Goal: Transaction & Acquisition: Purchase product/service

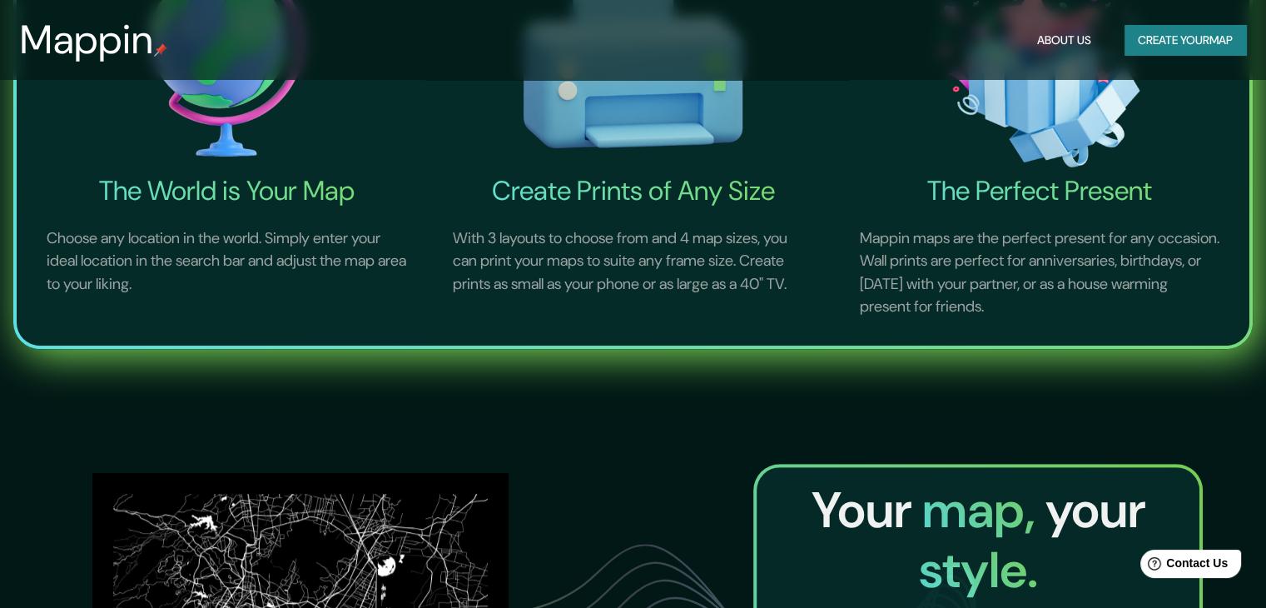
scroll to position [240, 0]
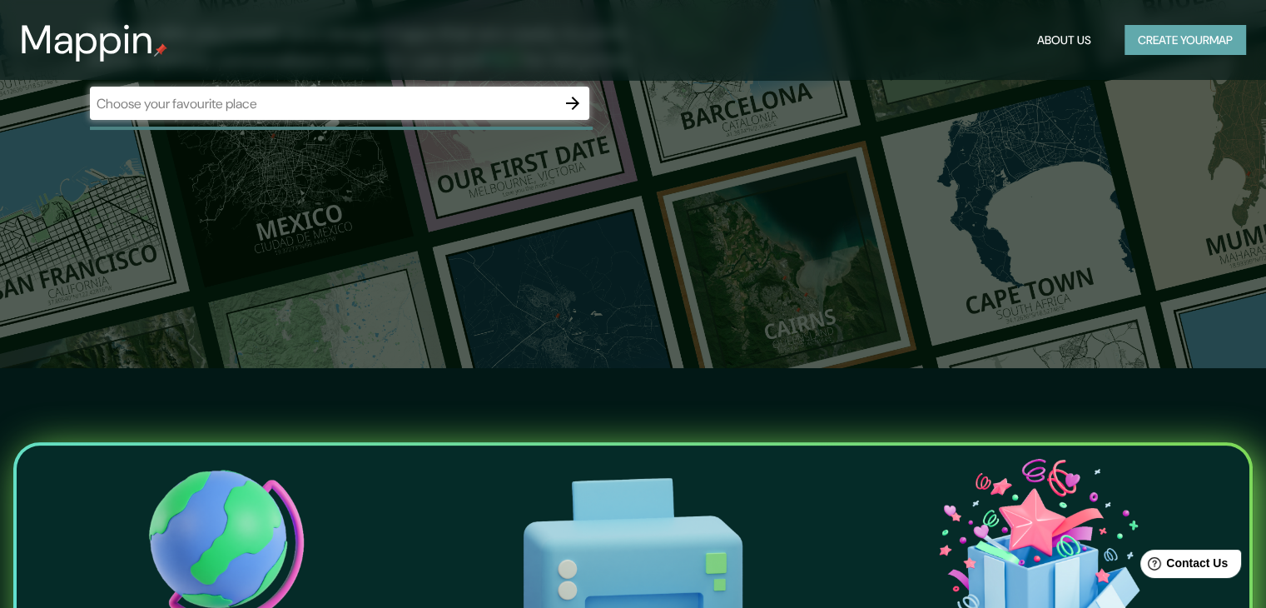
click at [1205, 41] on button "Create your map" at bounding box center [1186, 40] width 122 height 31
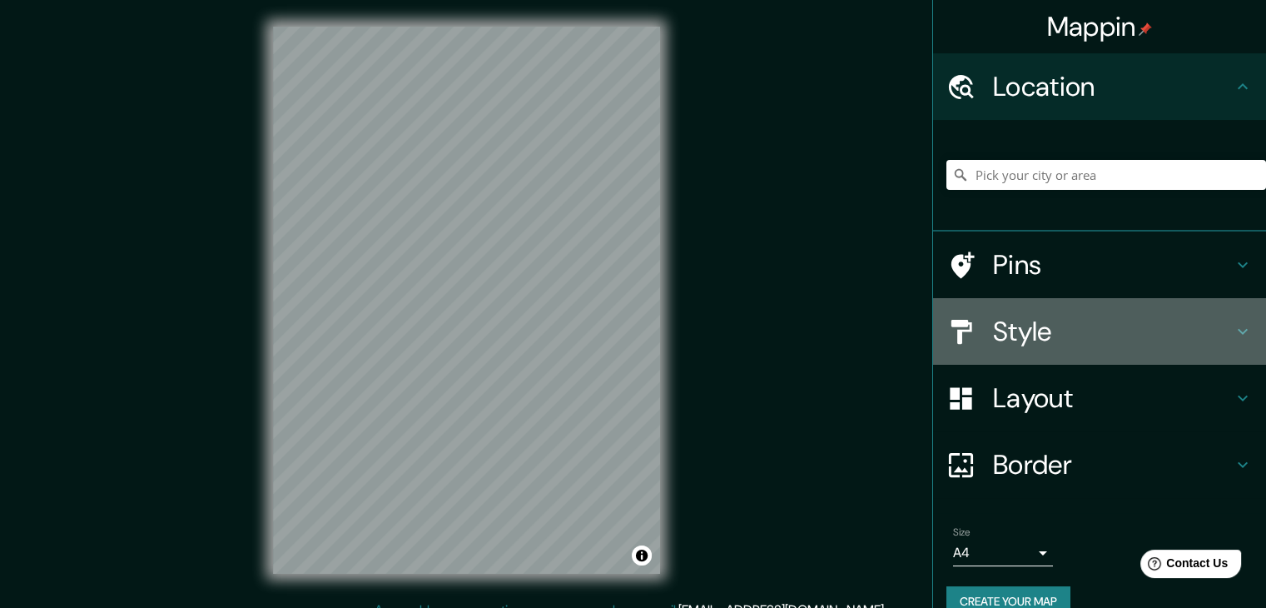
click at [1027, 346] on h4 "Style" at bounding box center [1113, 331] width 240 height 33
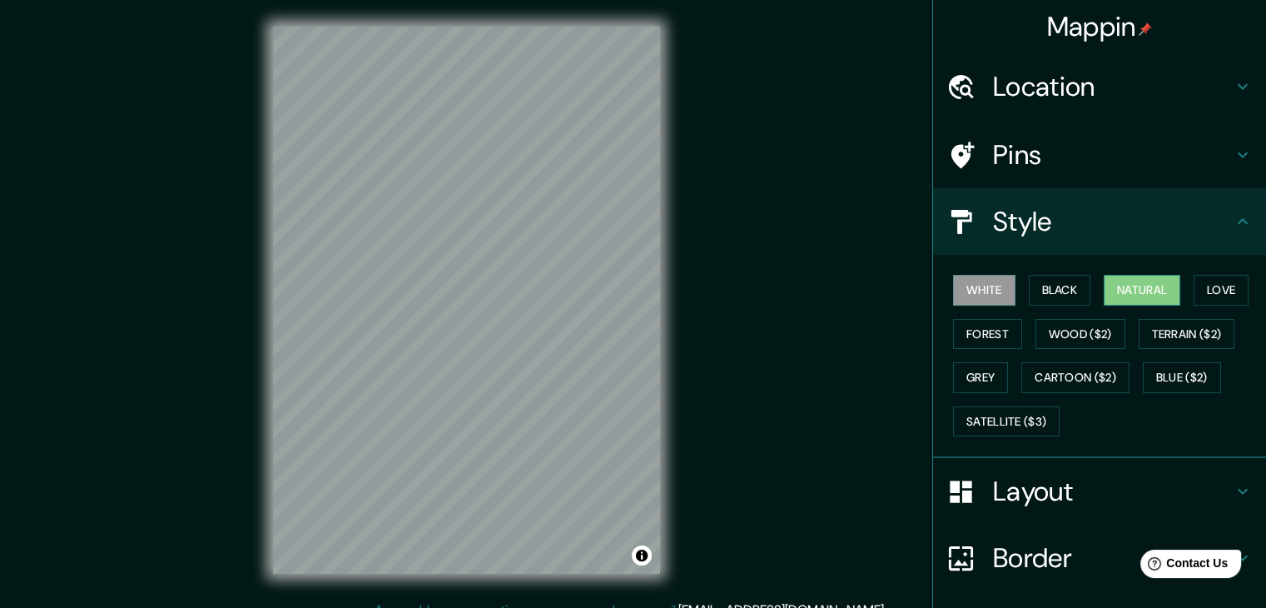
click at [1125, 286] on button "Natural" at bounding box center [1142, 290] width 77 height 31
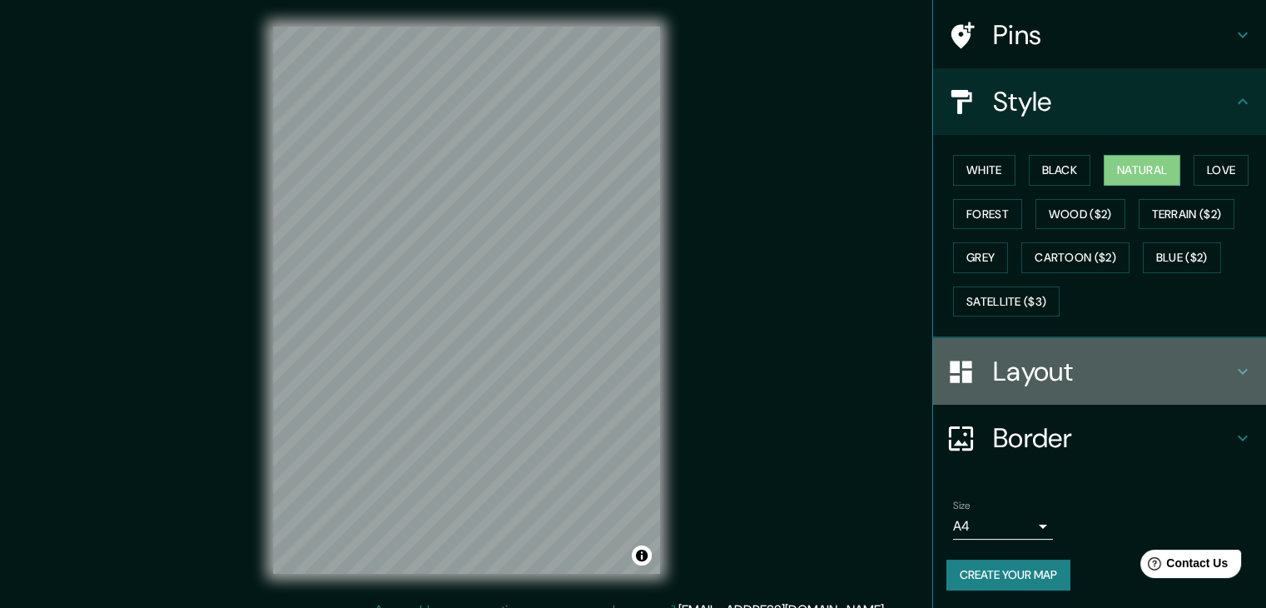
click at [1092, 375] on h4 "Layout" at bounding box center [1113, 371] width 240 height 33
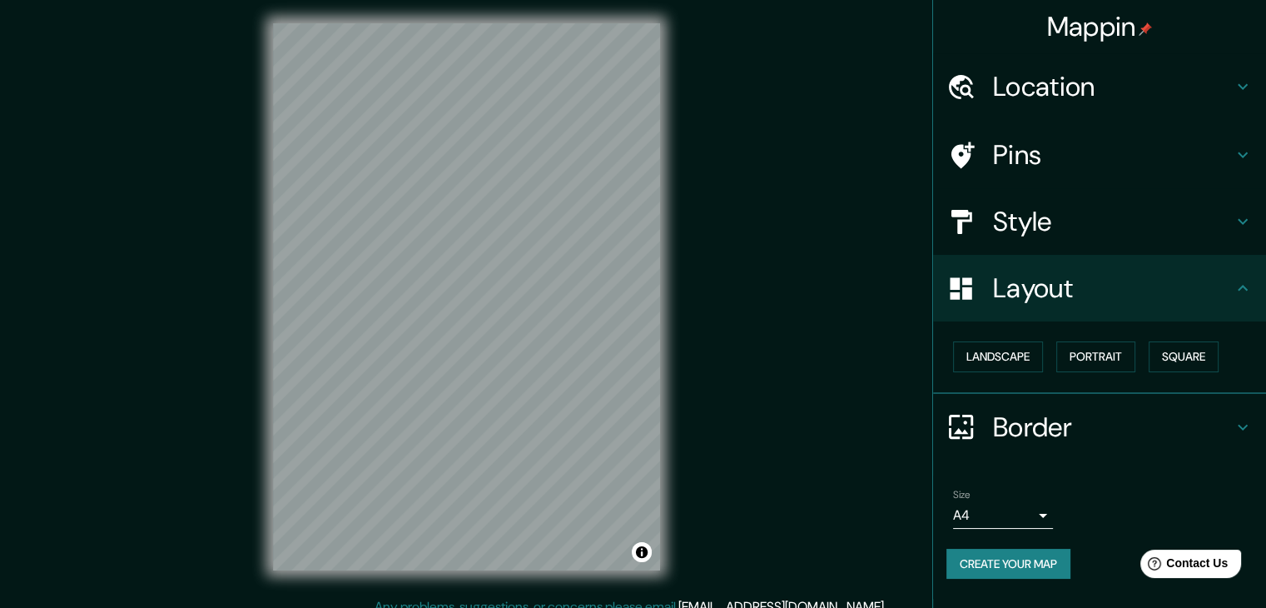
scroll to position [0, 0]
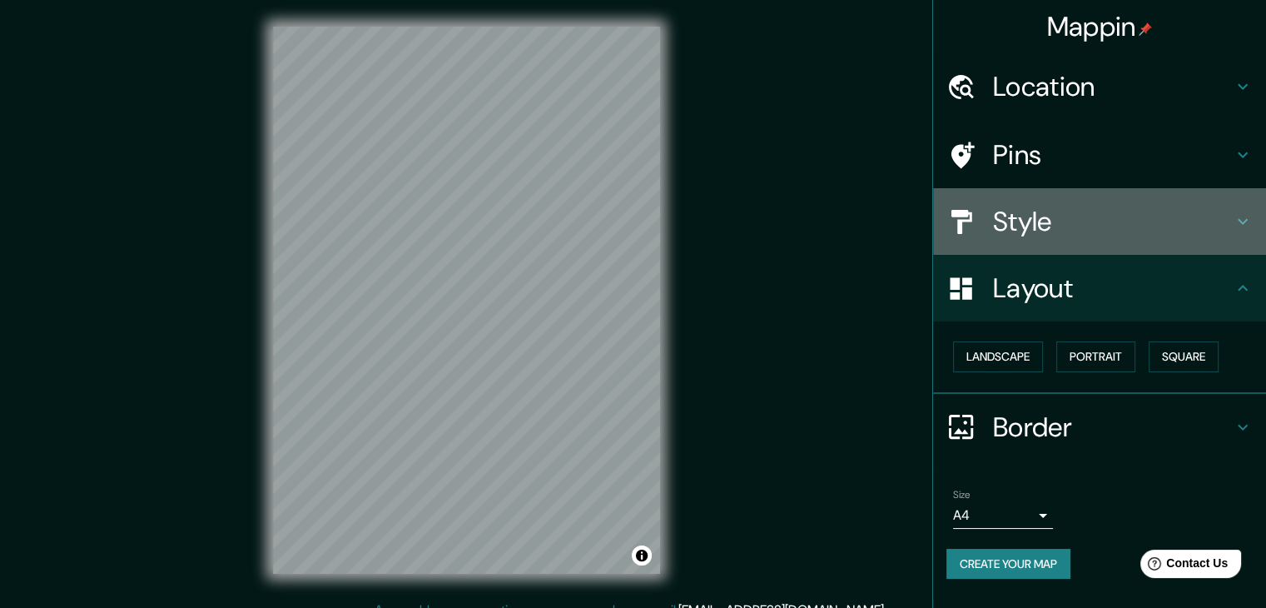
click at [1041, 201] on div "Style" at bounding box center [1099, 221] width 333 height 67
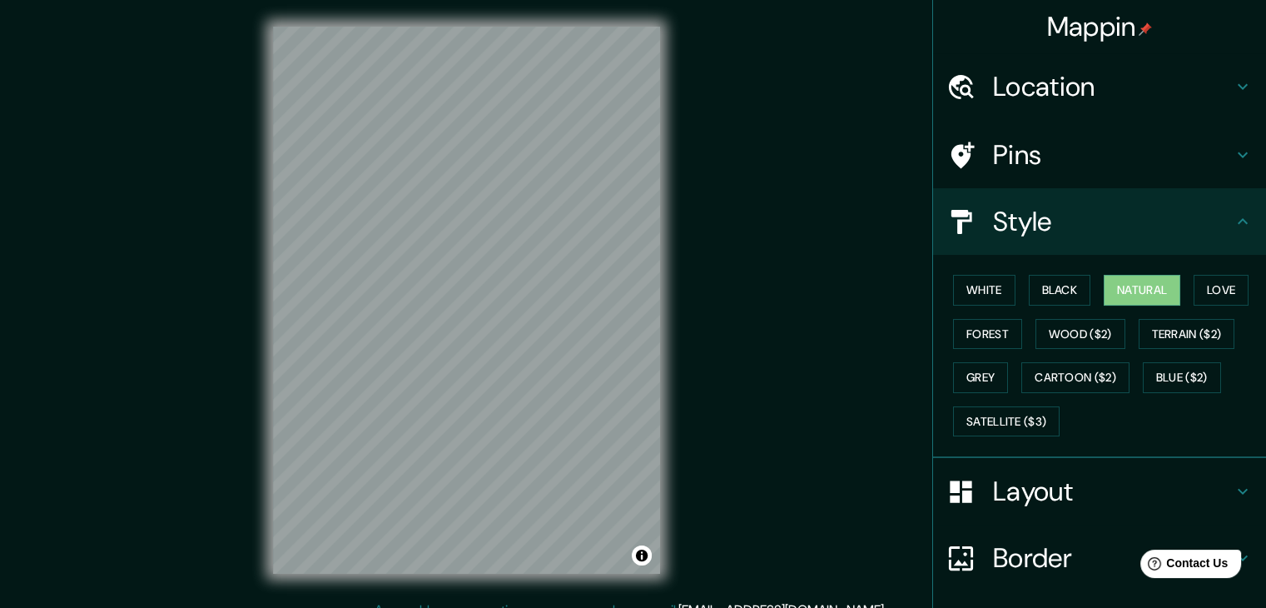
click at [1021, 91] on h4 "Location" at bounding box center [1113, 86] width 240 height 33
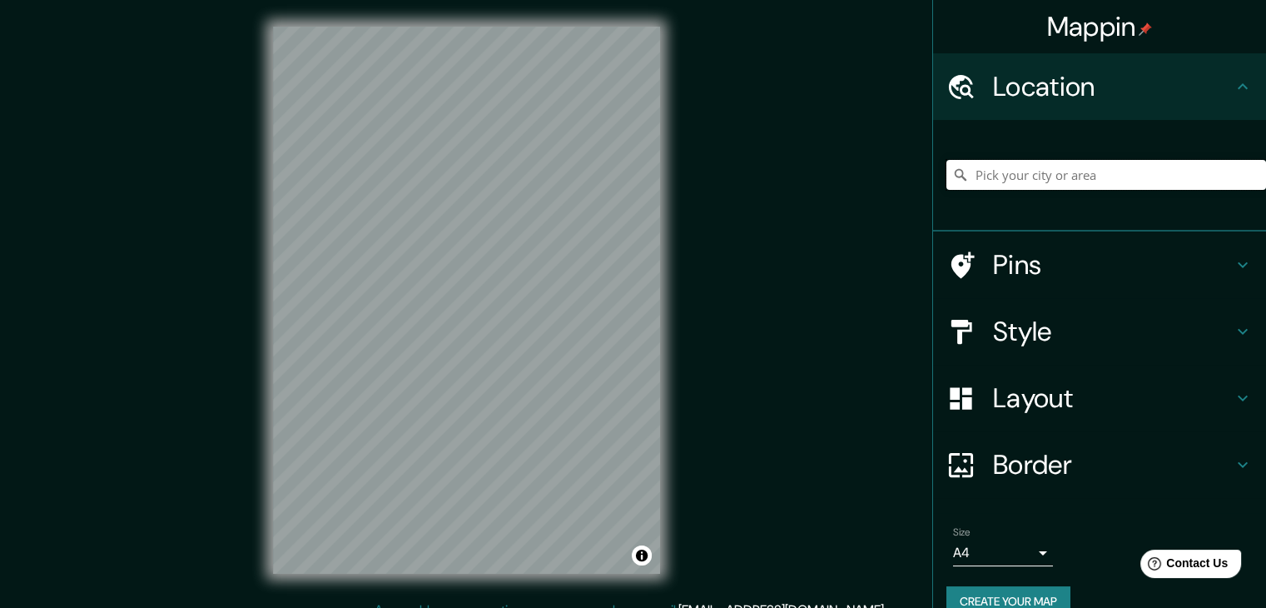
click at [1009, 186] on input "Pick your city or area" at bounding box center [1107, 175] width 320 height 30
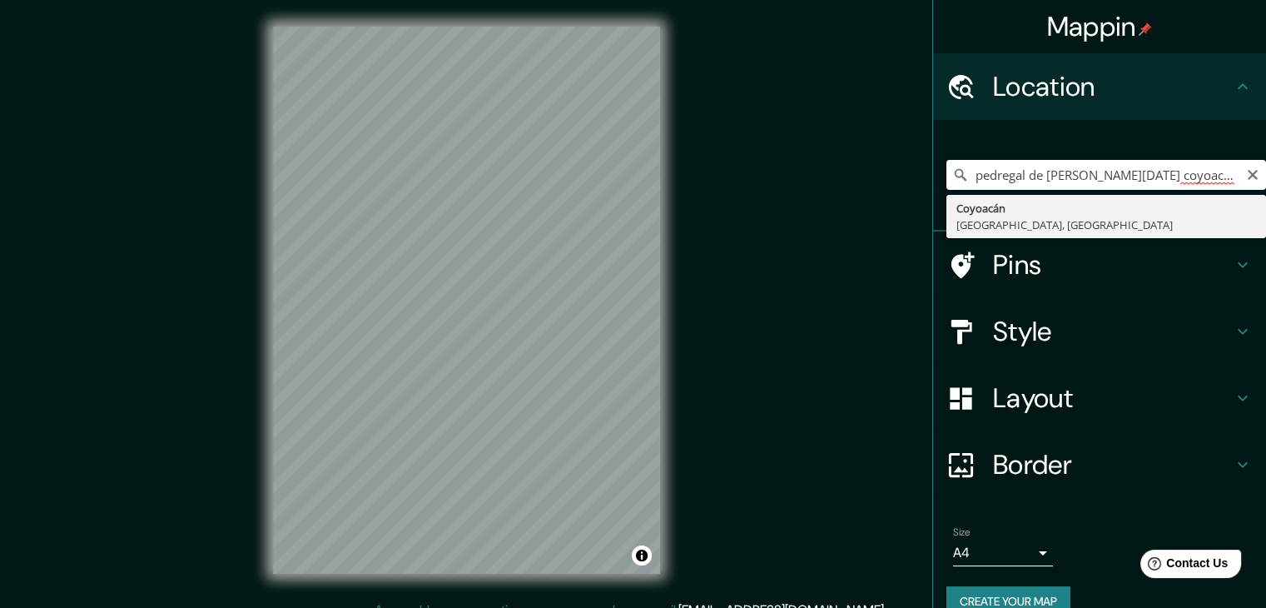
type input "Coyoacán, [GEOGRAPHIC_DATA], [GEOGRAPHIC_DATA]"
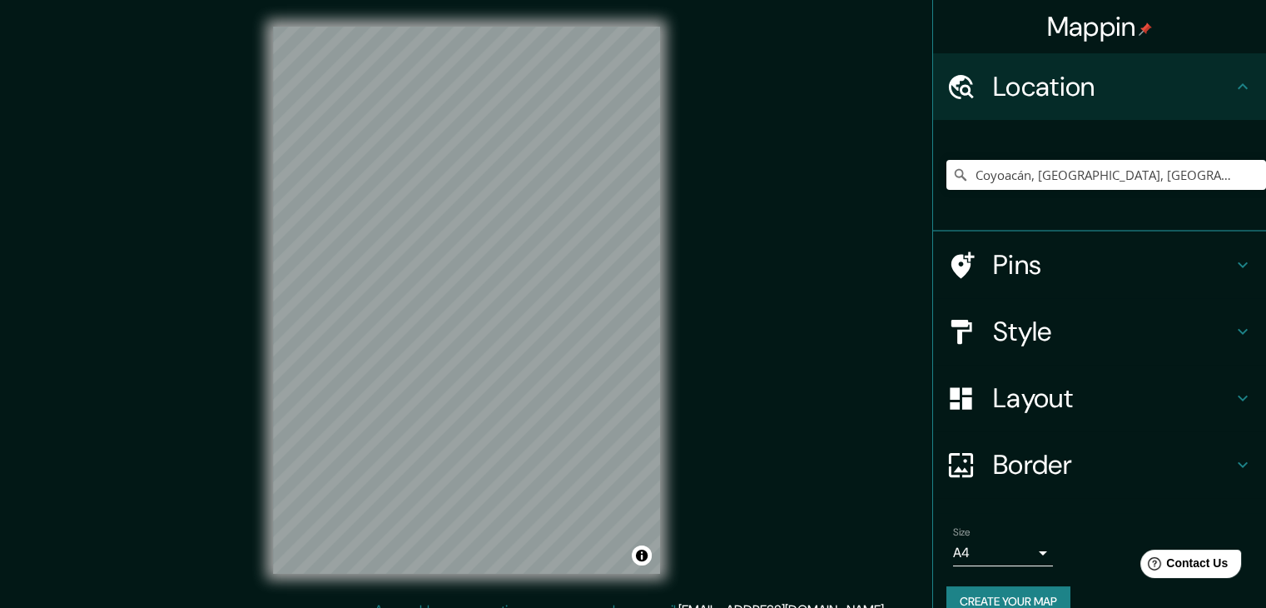
click at [1064, 330] on h4 "Style" at bounding box center [1113, 331] width 240 height 33
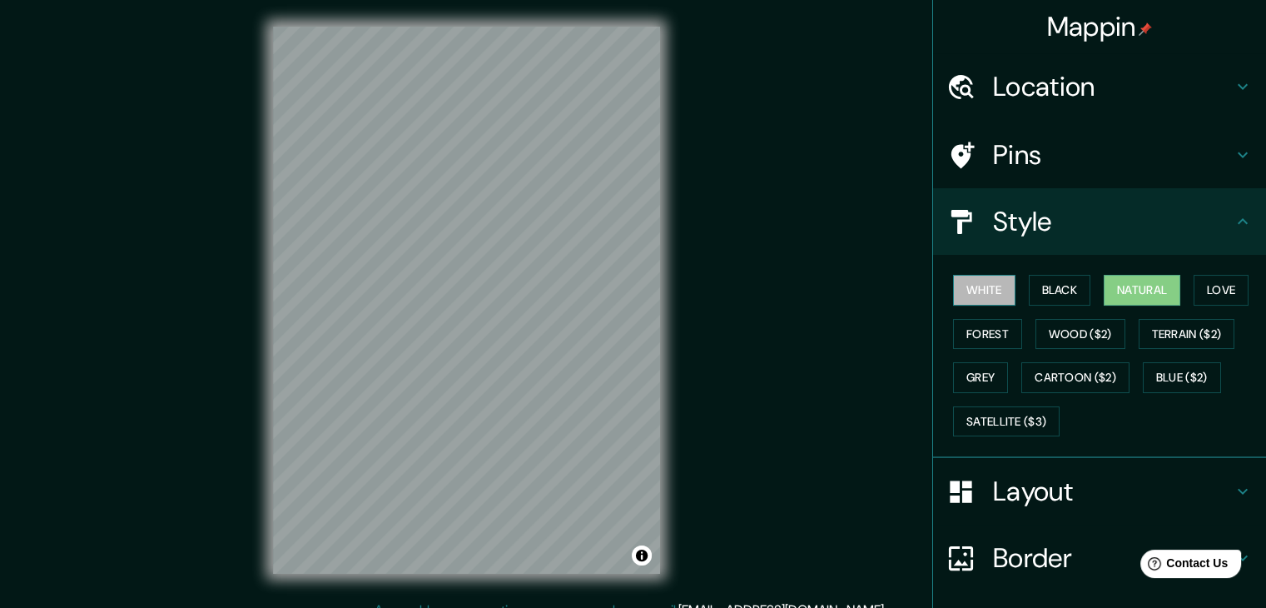
click at [997, 287] on button "White" at bounding box center [984, 290] width 62 height 31
click at [1041, 287] on button "Black" at bounding box center [1060, 290] width 62 height 31
click at [1109, 281] on button "Natural" at bounding box center [1142, 290] width 77 height 31
click at [1200, 292] on button "Love" at bounding box center [1221, 290] width 55 height 31
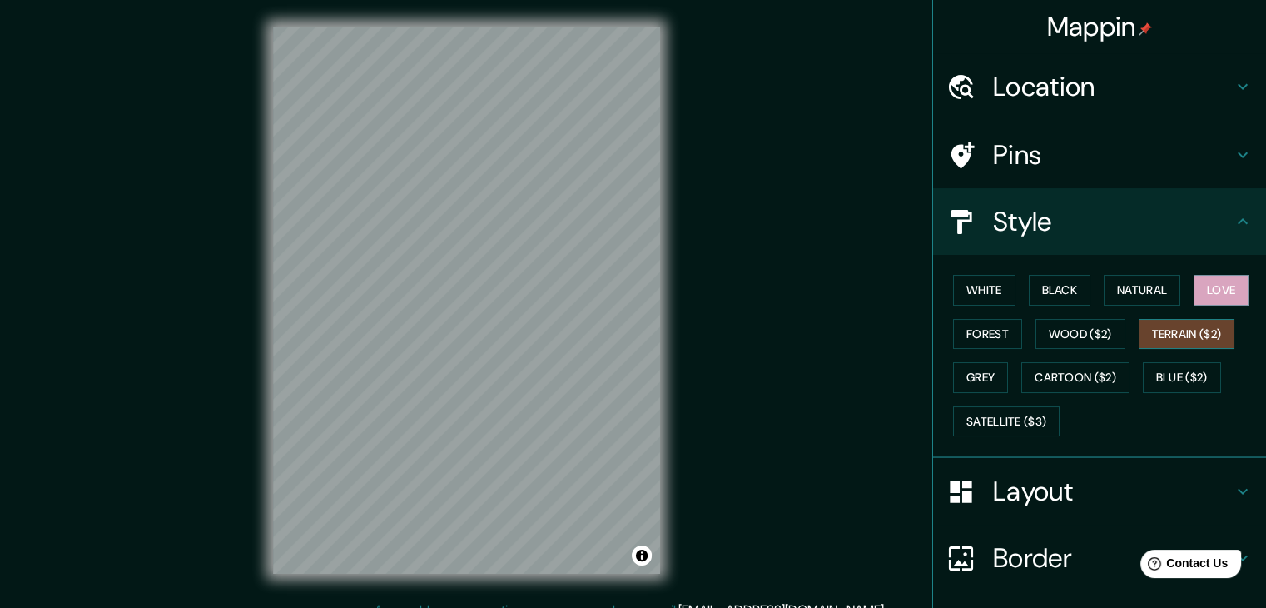
click at [1175, 327] on button "Terrain ($2)" at bounding box center [1187, 334] width 97 height 31
click at [1078, 328] on button "Wood ($2)" at bounding box center [1081, 334] width 90 height 31
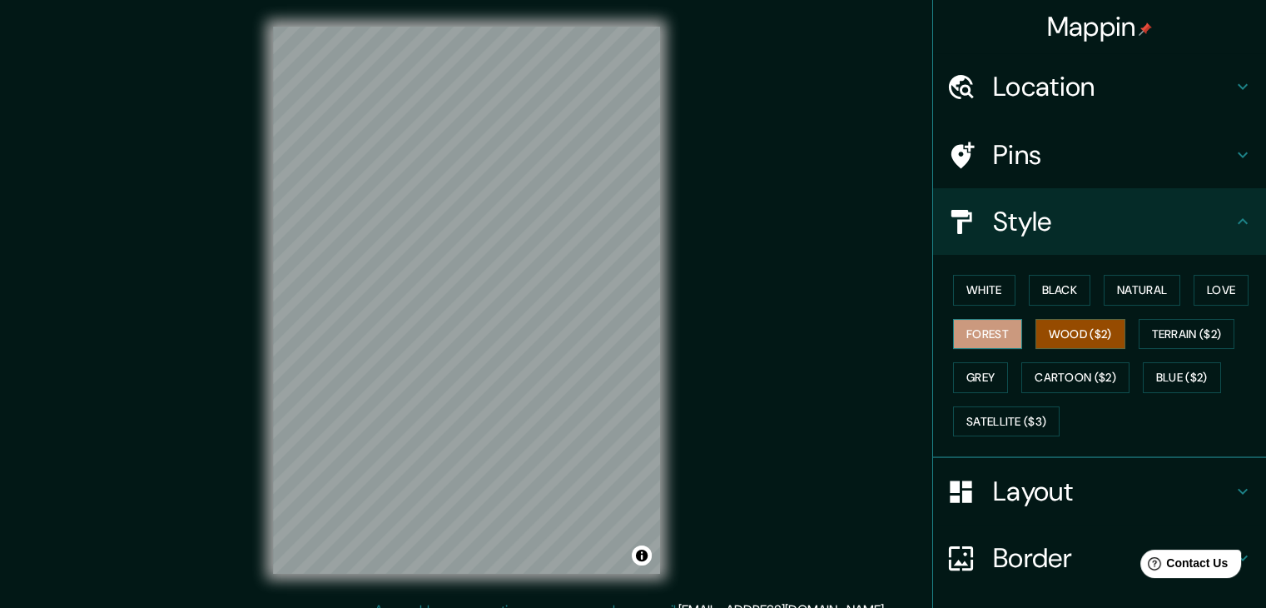
click at [986, 327] on button "Forest" at bounding box center [987, 334] width 69 height 31
click at [979, 371] on button "Grey" at bounding box center [980, 377] width 55 height 31
click at [1072, 344] on button "Wood ($2)" at bounding box center [1081, 334] width 90 height 31
click at [1064, 368] on button "Cartoon ($2)" at bounding box center [1075, 377] width 108 height 31
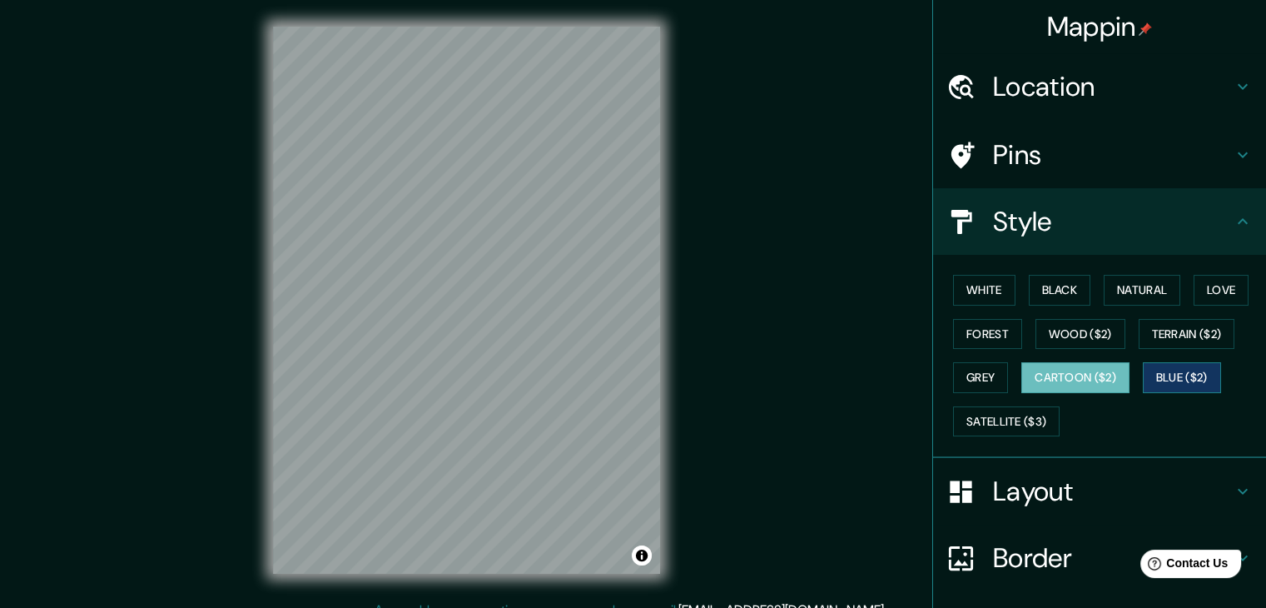
click at [1170, 371] on button "Blue ($2)" at bounding box center [1182, 377] width 78 height 31
click at [996, 417] on button "Satellite ($3)" at bounding box center [1006, 421] width 107 height 31
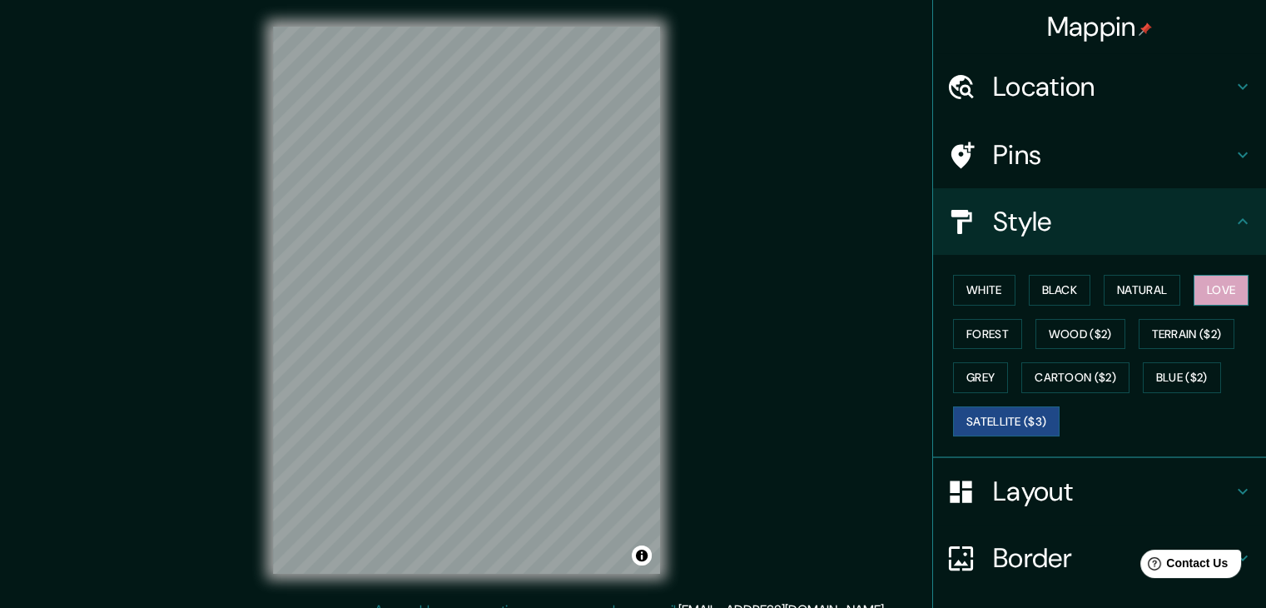
click at [1197, 291] on button "Love" at bounding box center [1221, 290] width 55 height 31
click at [1016, 415] on button "Satellite ($3)" at bounding box center [1006, 421] width 107 height 31
click at [1175, 380] on button "Blue ($2)" at bounding box center [1182, 377] width 78 height 31
click at [1202, 291] on button "Love" at bounding box center [1221, 290] width 55 height 31
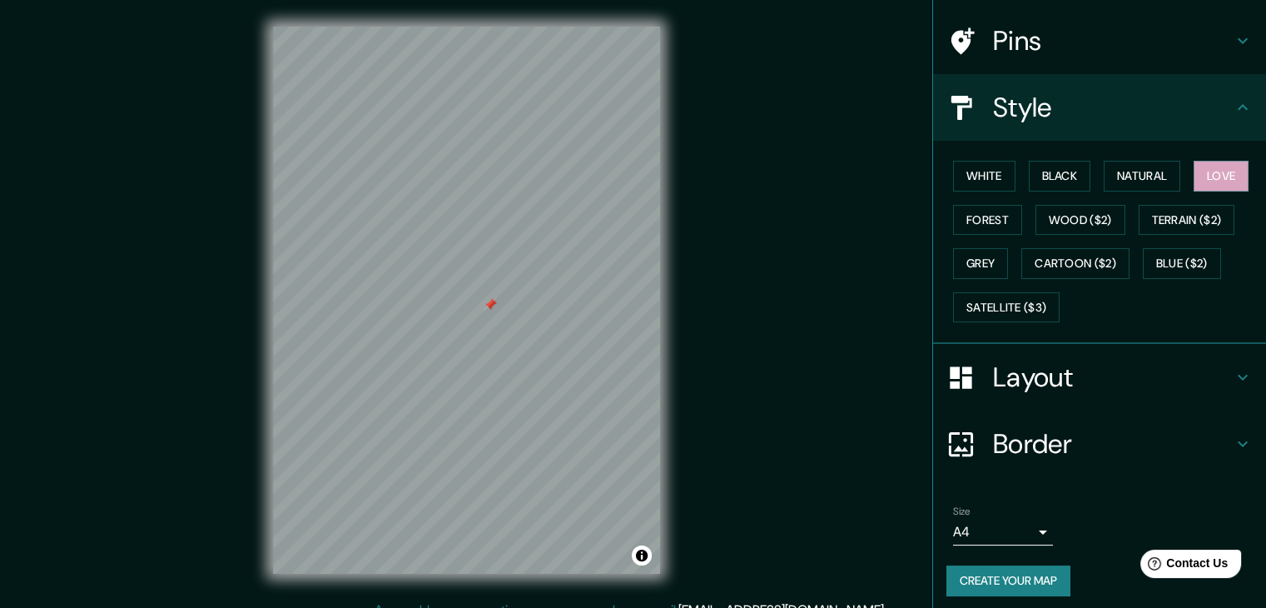
scroll to position [120, 0]
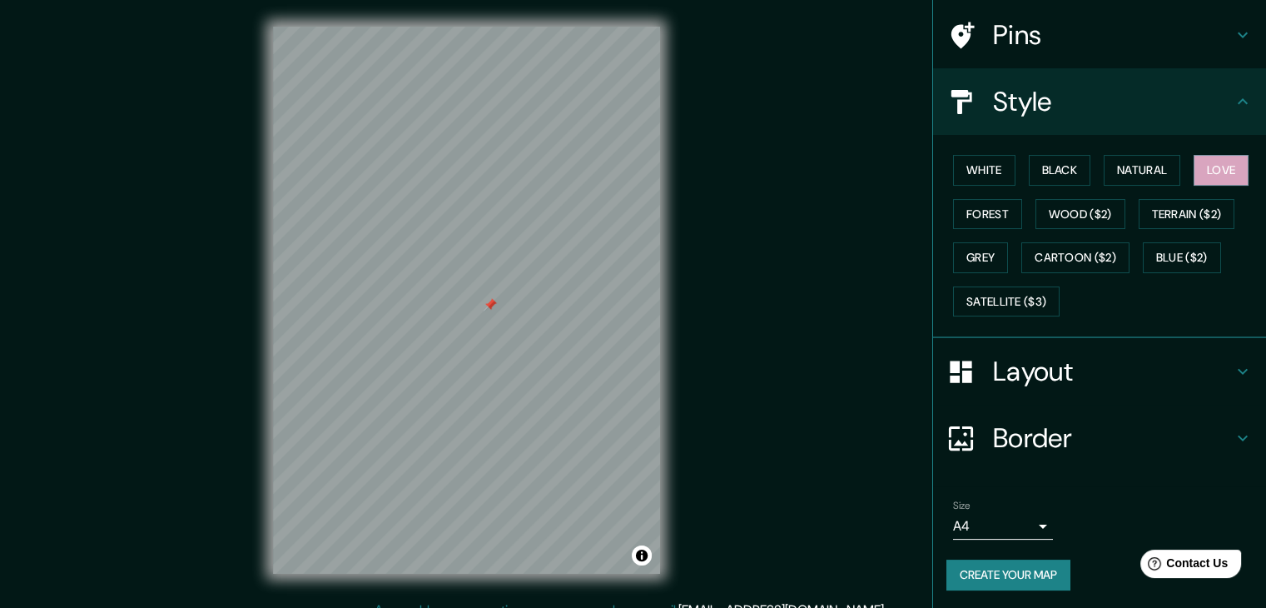
click at [996, 564] on button "Create your map" at bounding box center [1009, 574] width 124 height 31
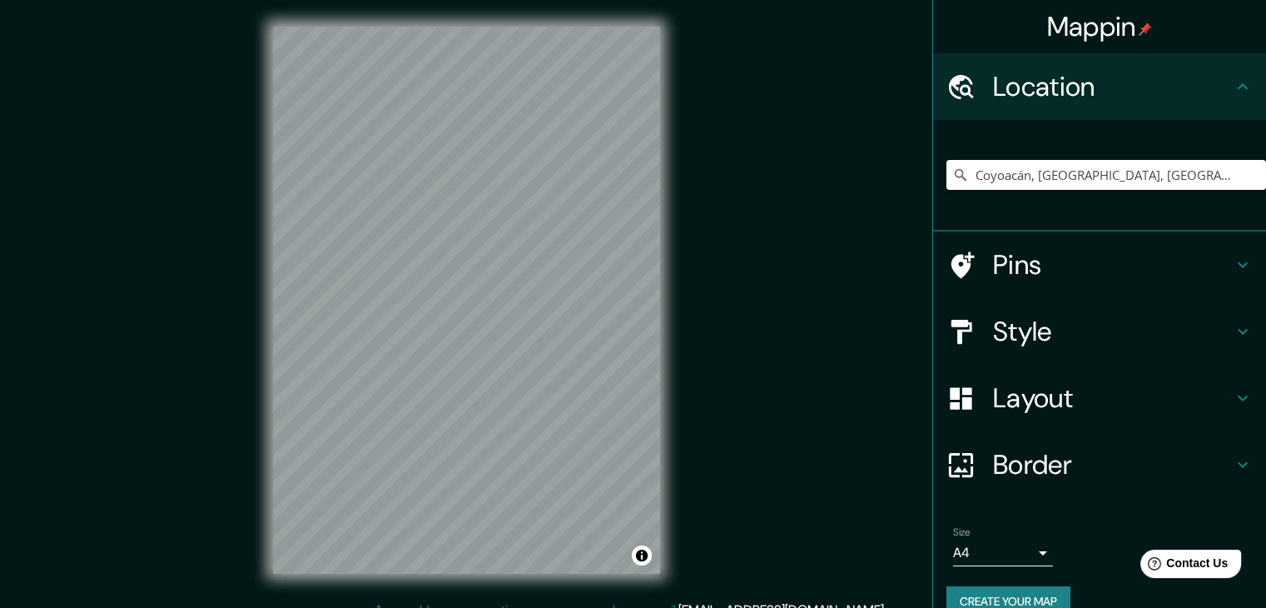
click at [1217, 189] on input "Coyoacán, [GEOGRAPHIC_DATA], [GEOGRAPHIC_DATA]" at bounding box center [1107, 175] width 320 height 30
click at [1204, 176] on input "Coyoacán, [GEOGRAPHIC_DATA], [GEOGRAPHIC_DATA]" at bounding box center [1107, 175] width 320 height 30
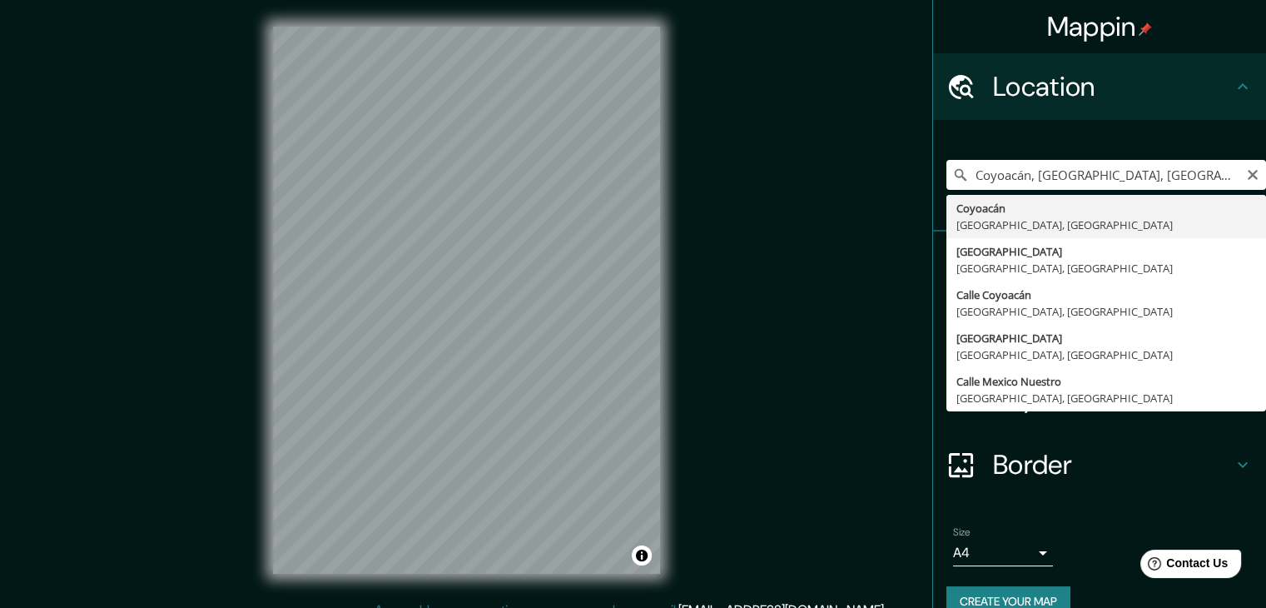
type input "Coyoacán, [GEOGRAPHIC_DATA], [GEOGRAPHIC_DATA]"
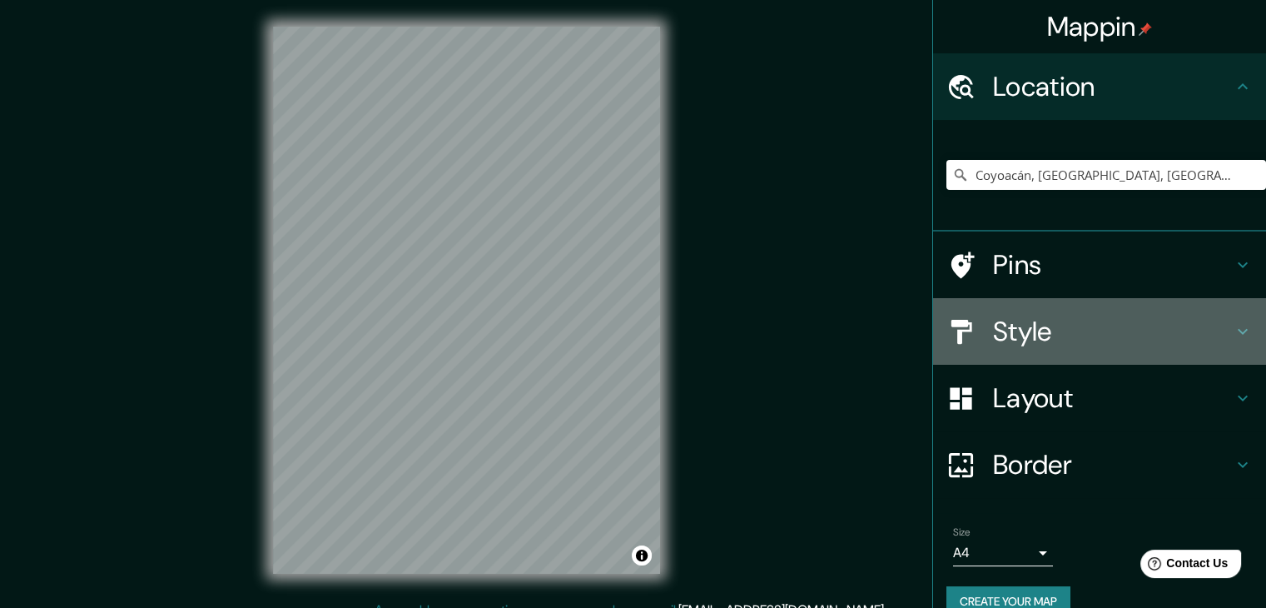
click at [1081, 327] on h4 "Style" at bounding box center [1113, 331] width 240 height 33
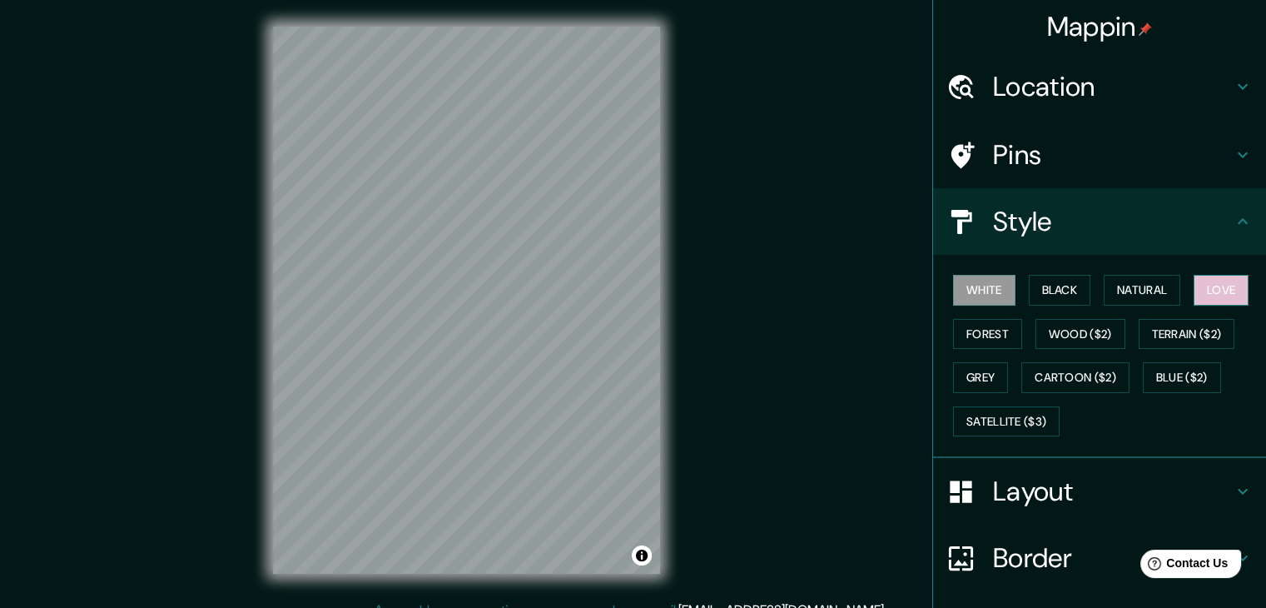
click at [1219, 296] on button "Love" at bounding box center [1221, 290] width 55 height 31
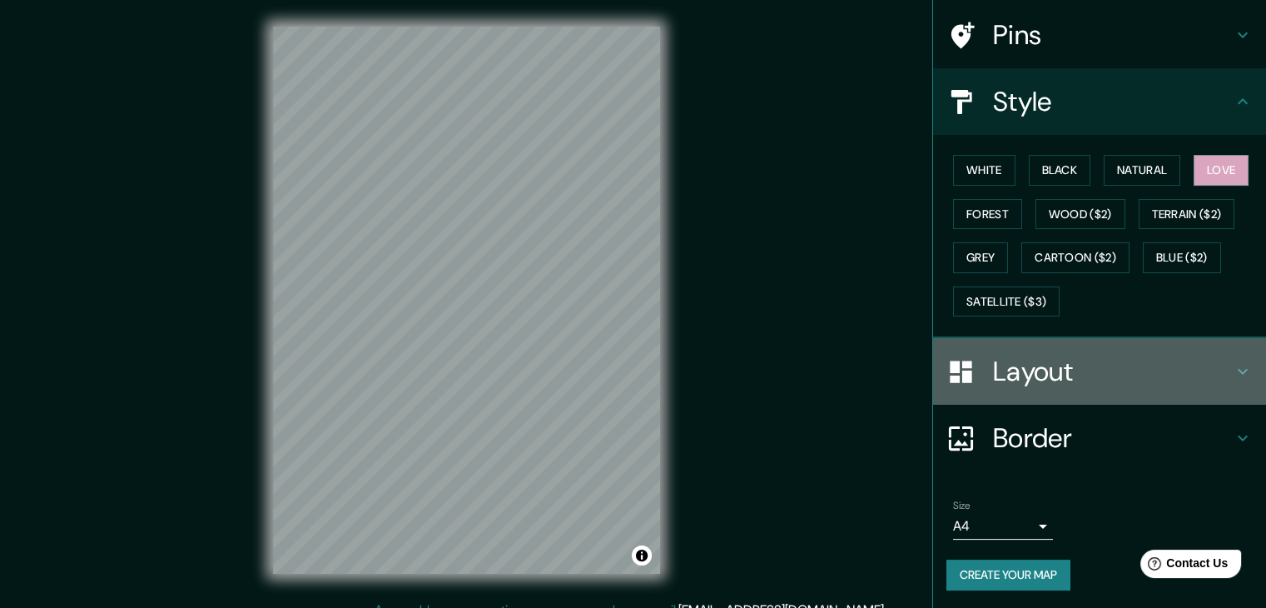
click at [1162, 370] on h4 "Layout" at bounding box center [1113, 371] width 240 height 33
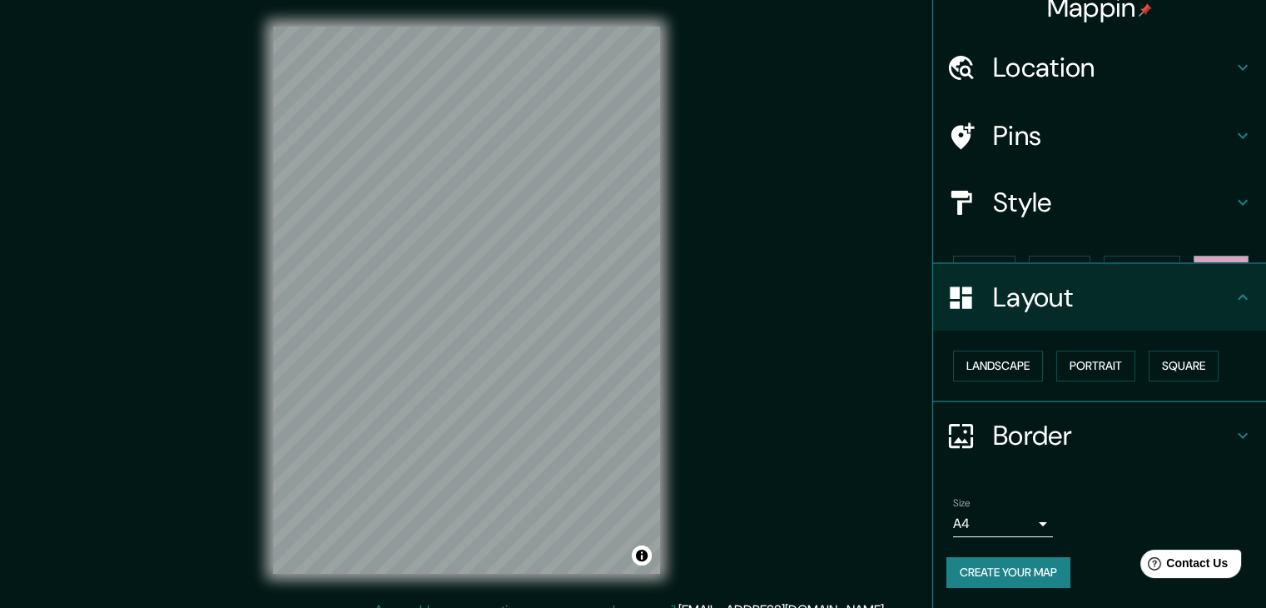
scroll to position [0, 0]
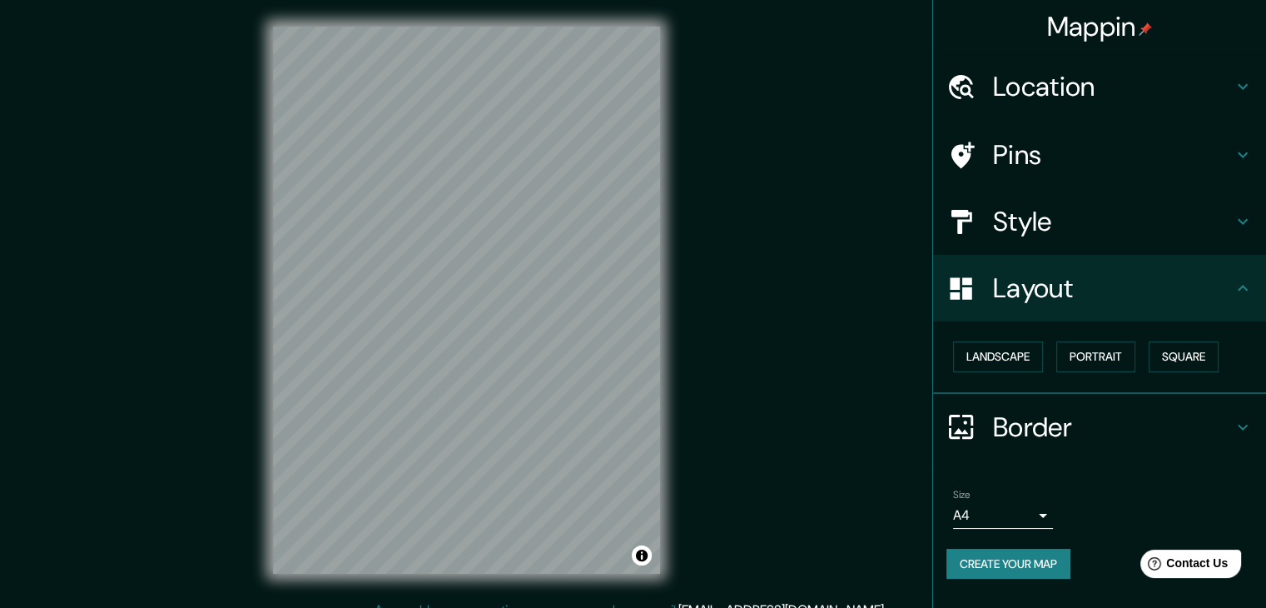
click at [1056, 422] on h4 "Border" at bounding box center [1113, 426] width 240 height 33
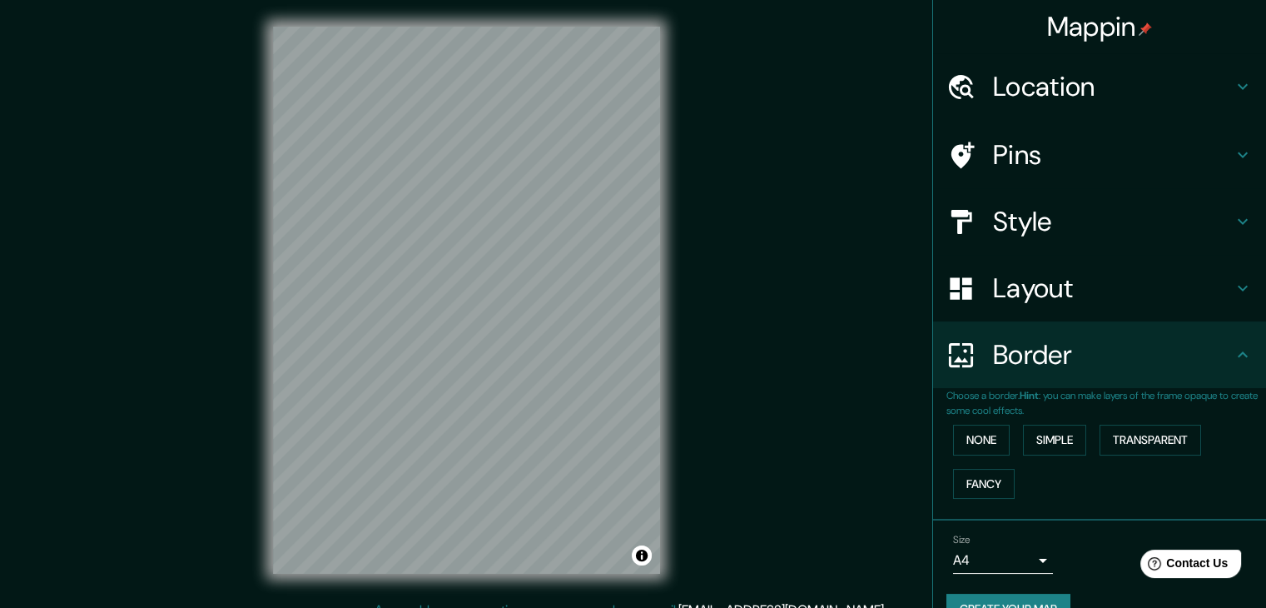
scroll to position [35, 0]
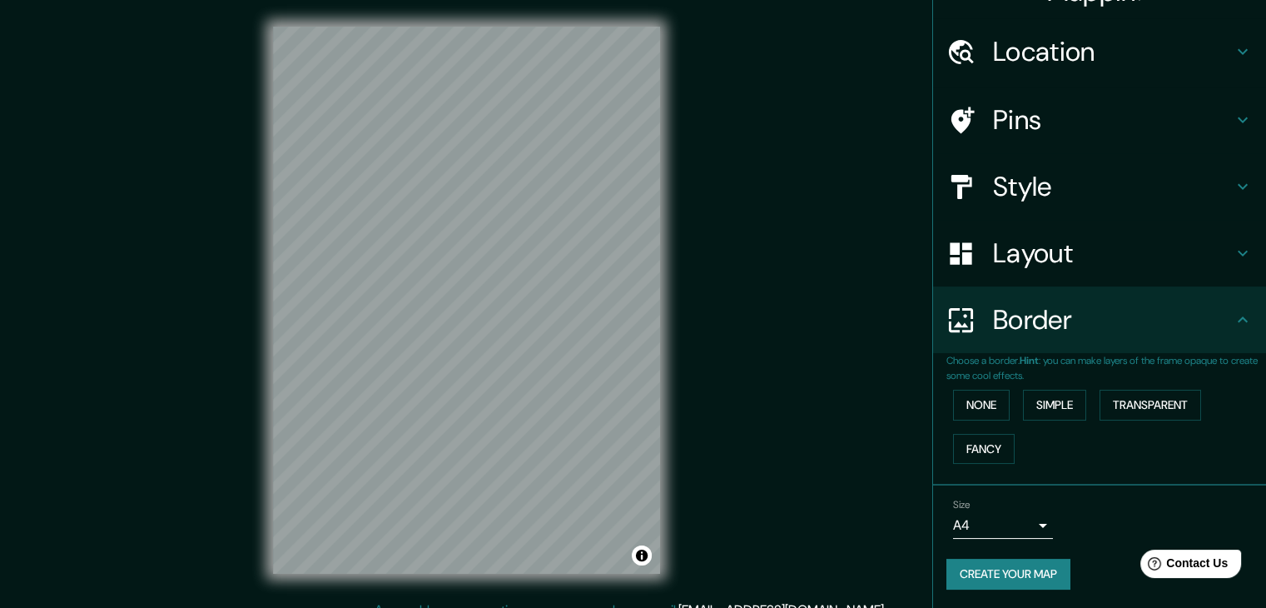
click at [1032, 572] on button "Create your map" at bounding box center [1009, 574] width 124 height 31
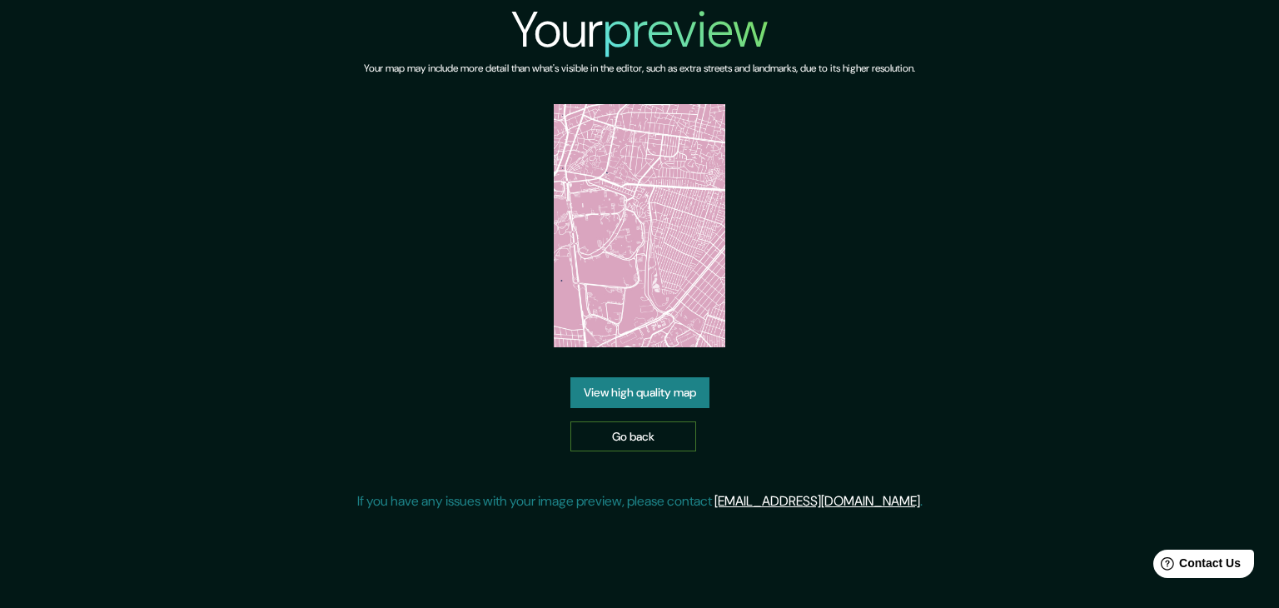
click at [606, 433] on link "Go back" at bounding box center [633, 436] width 126 height 31
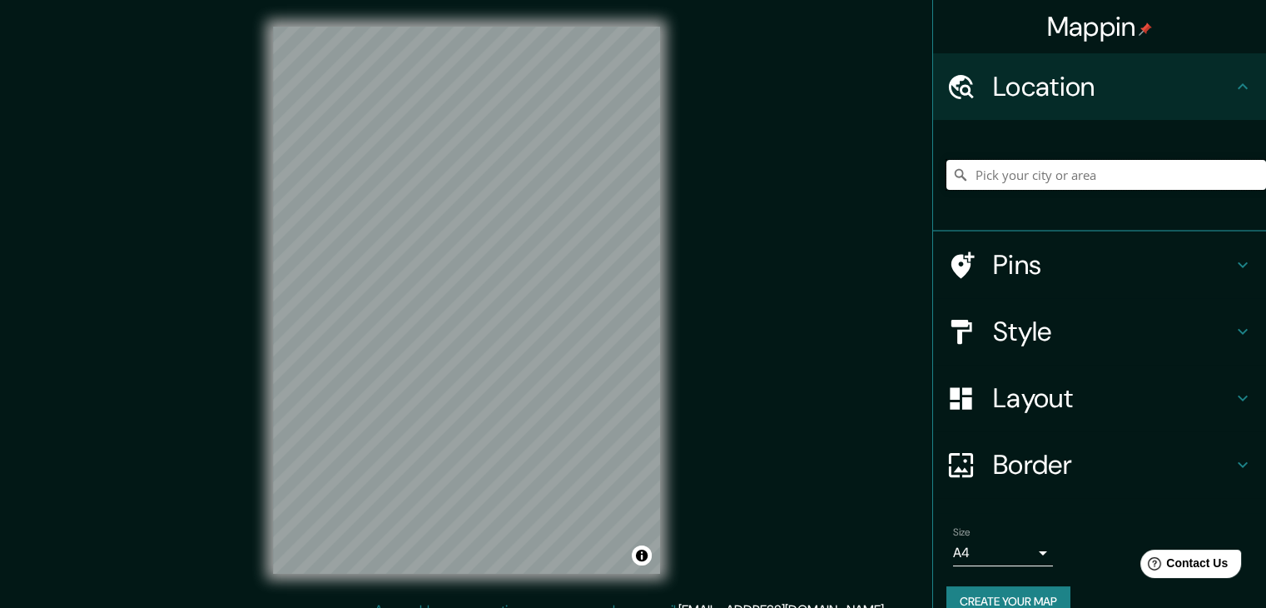
click at [1143, 177] on input "Pick your city or area" at bounding box center [1107, 175] width 320 height 30
click at [1035, 177] on input "Pick your city or area" at bounding box center [1107, 175] width 320 height 30
click at [1015, 174] on input "Pick your city or area" at bounding box center [1107, 175] width 320 height 30
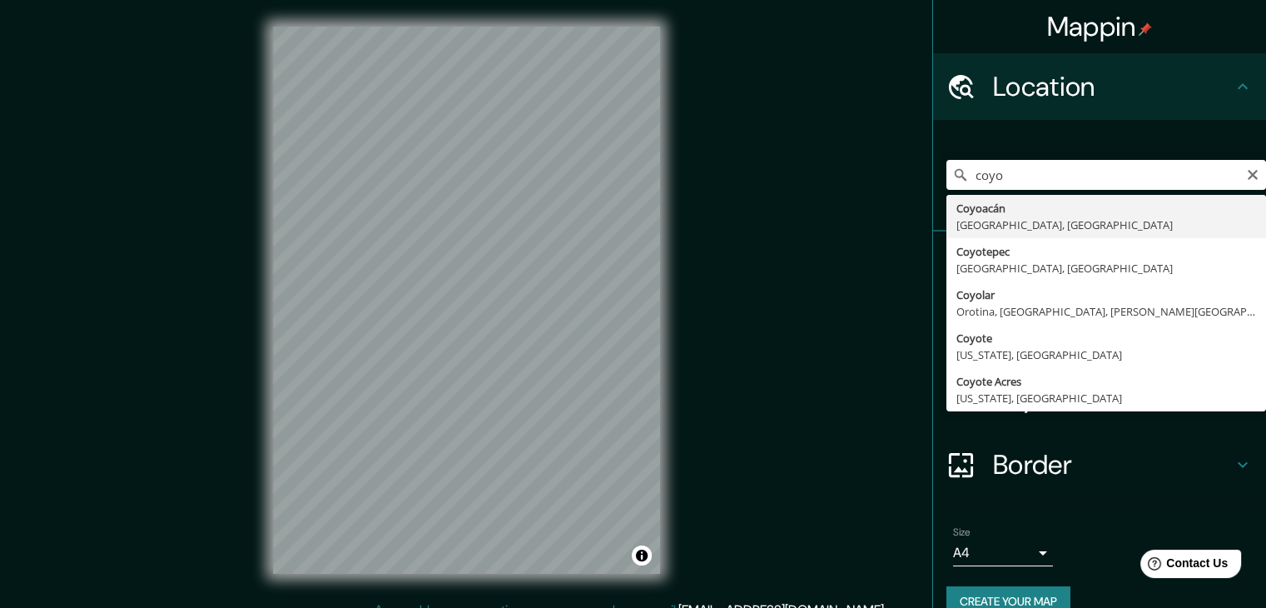
type input "Coyoacán, Ciudad de México, México"
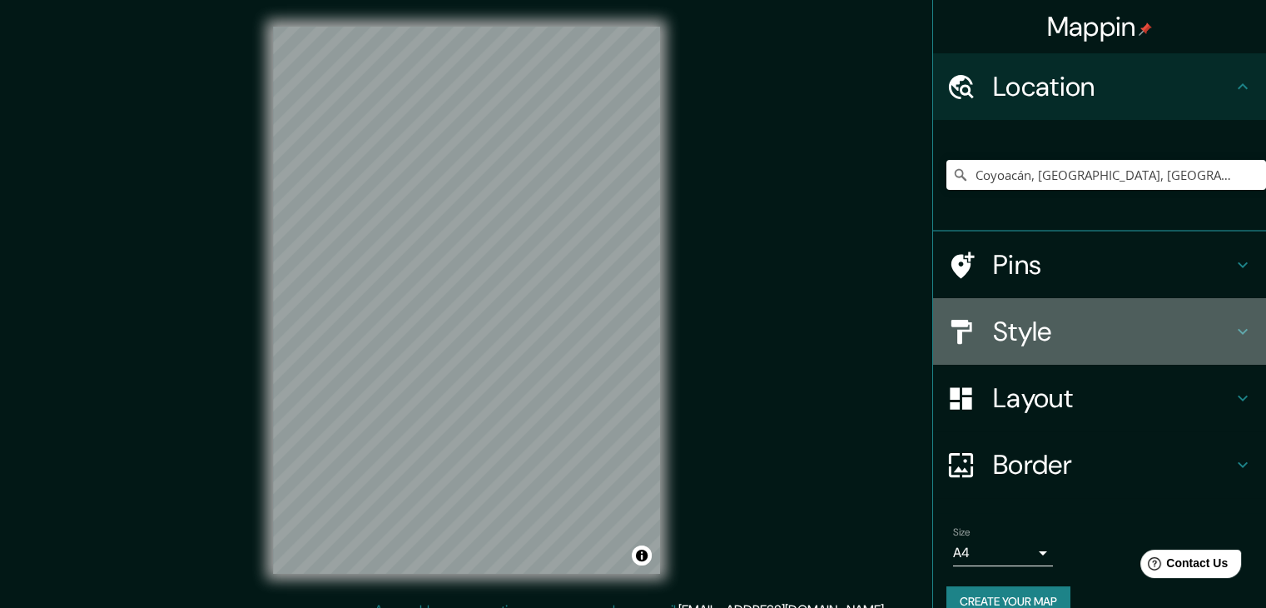
click at [1138, 330] on h4 "Style" at bounding box center [1113, 331] width 240 height 33
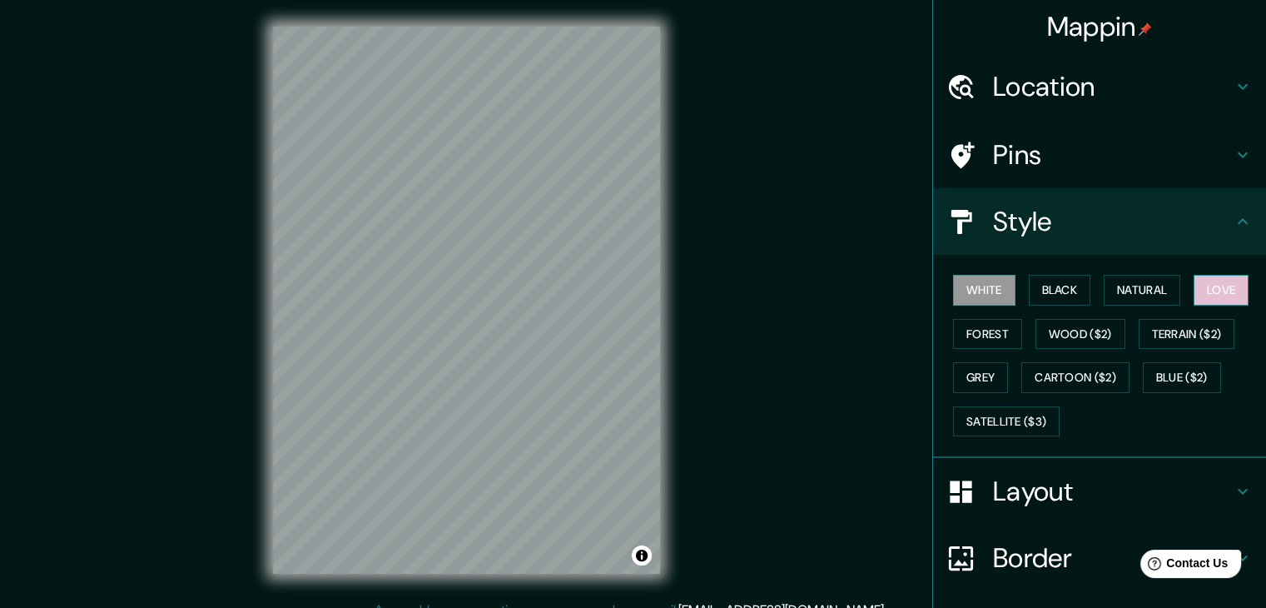
click at [1205, 285] on button "Love" at bounding box center [1221, 290] width 55 height 31
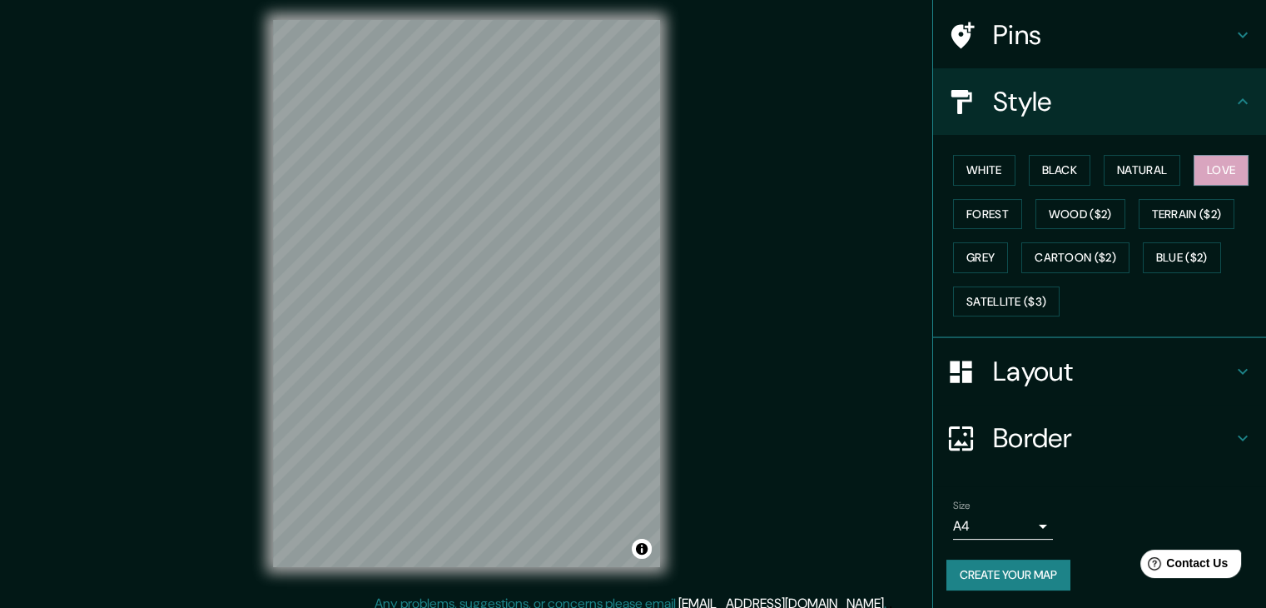
scroll to position [19, 0]
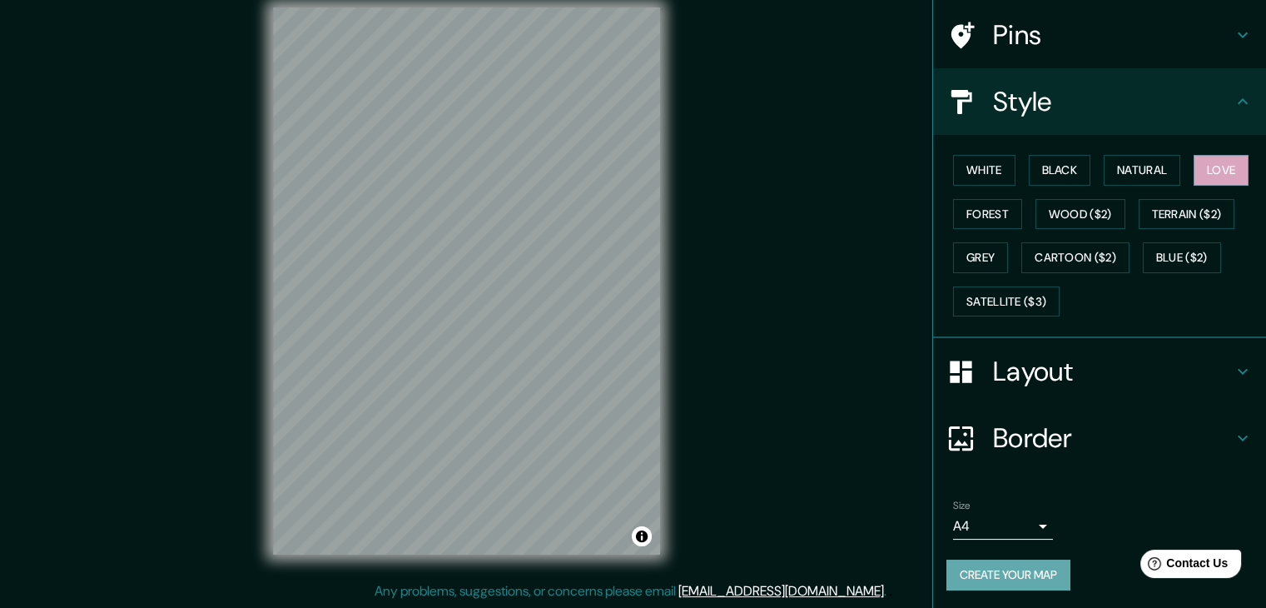
click at [1017, 569] on button "Create your map" at bounding box center [1009, 574] width 124 height 31
